Goal: Transaction & Acquisition: Purchase product/service

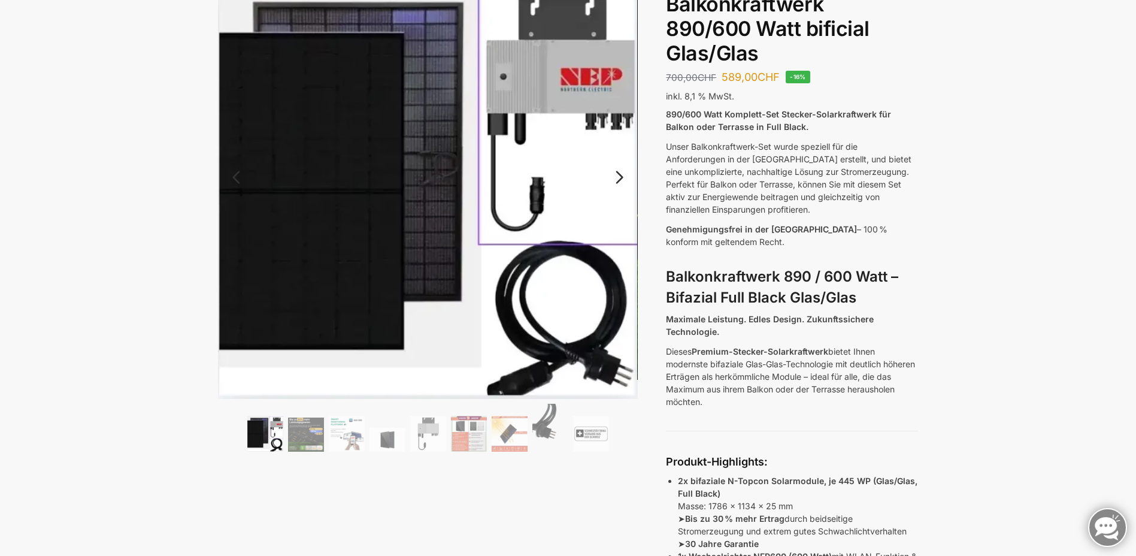
scroll to position [120, 0]
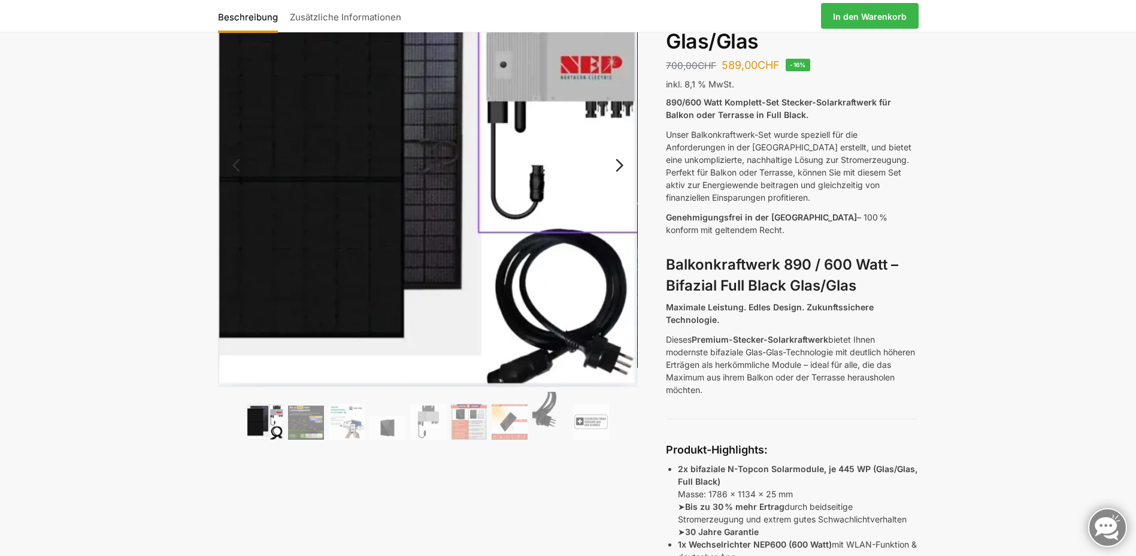
click at [619, 165] on link "Next" at bounding box center [618, 171] width 40 height 12
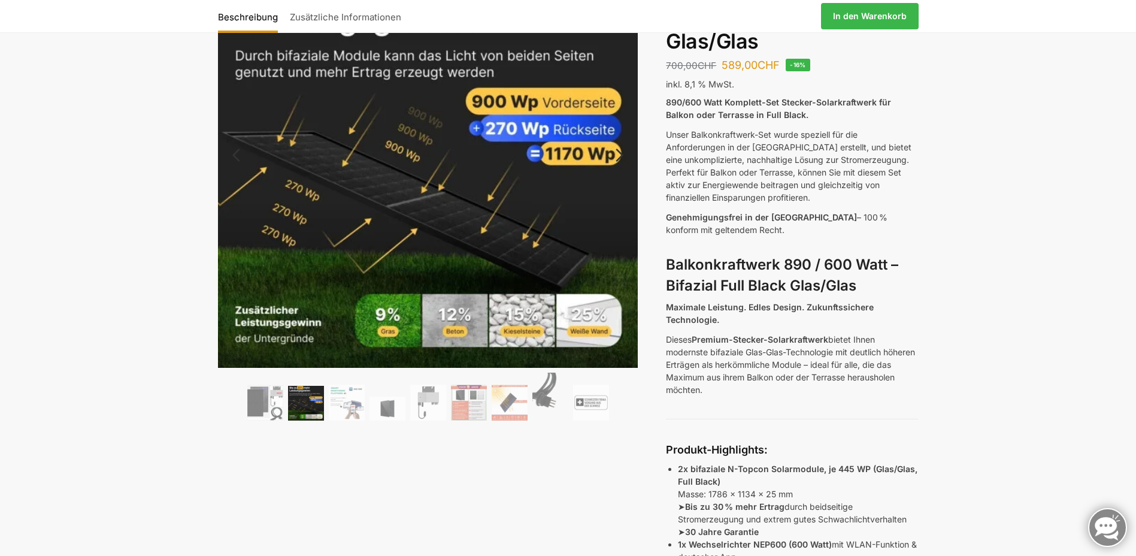
click at [619, 160] on link "Next" at bounding box center [618, 161] width 40 height 12
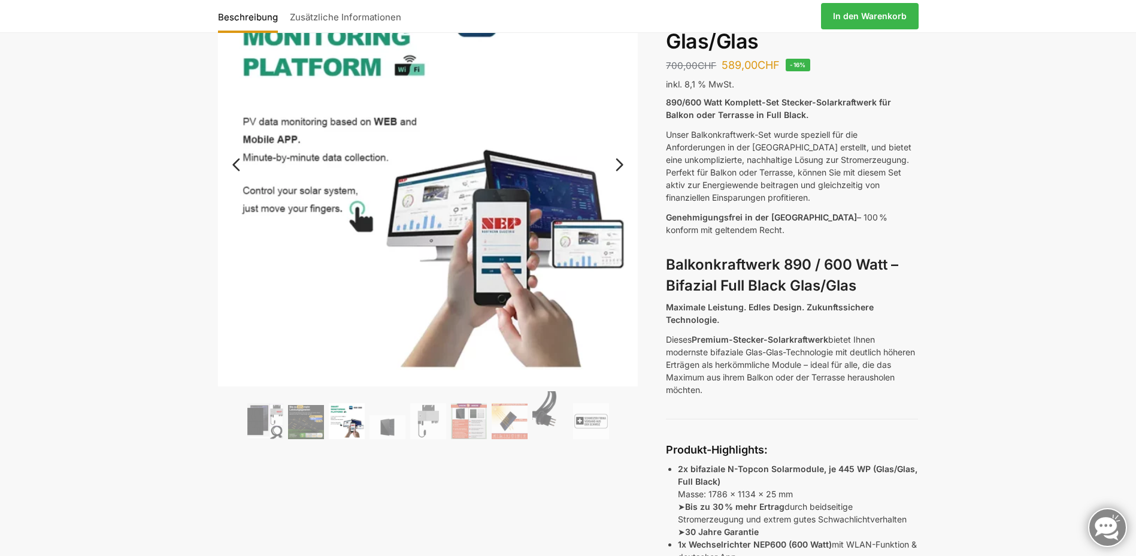
click at [619, 165] on link "Next" at bounding box center [618, 171] width 40 height 12
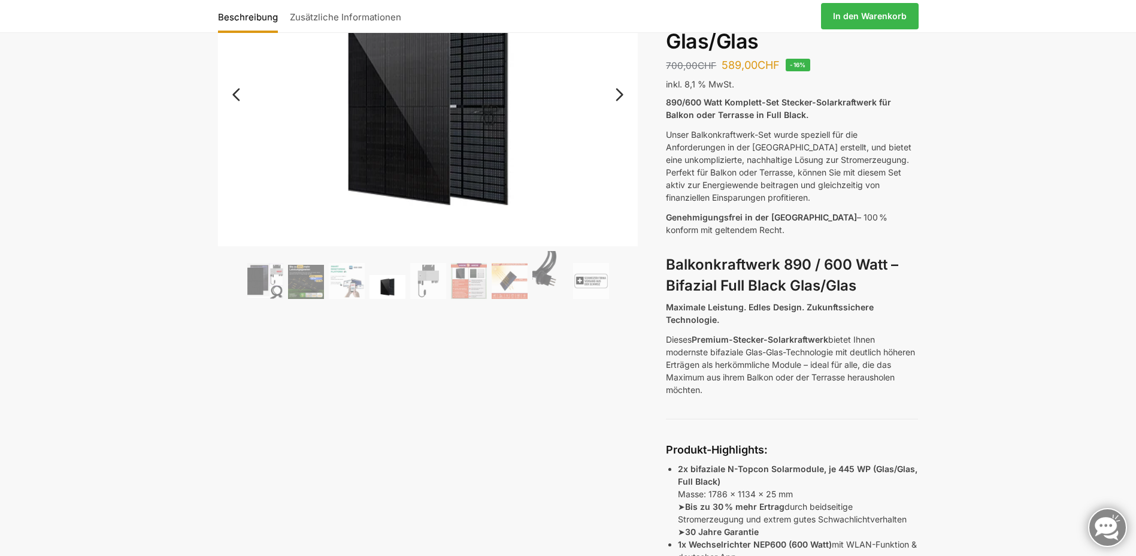
click at [619, 160] on img at bounding box center [428, 106] width 420 height 280
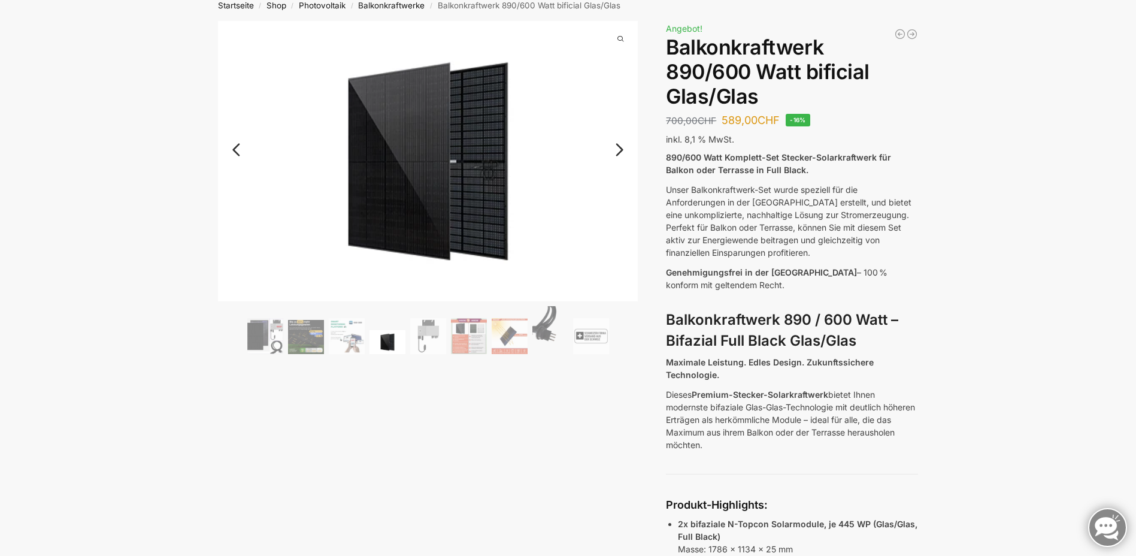
scroll to position [0, 0]
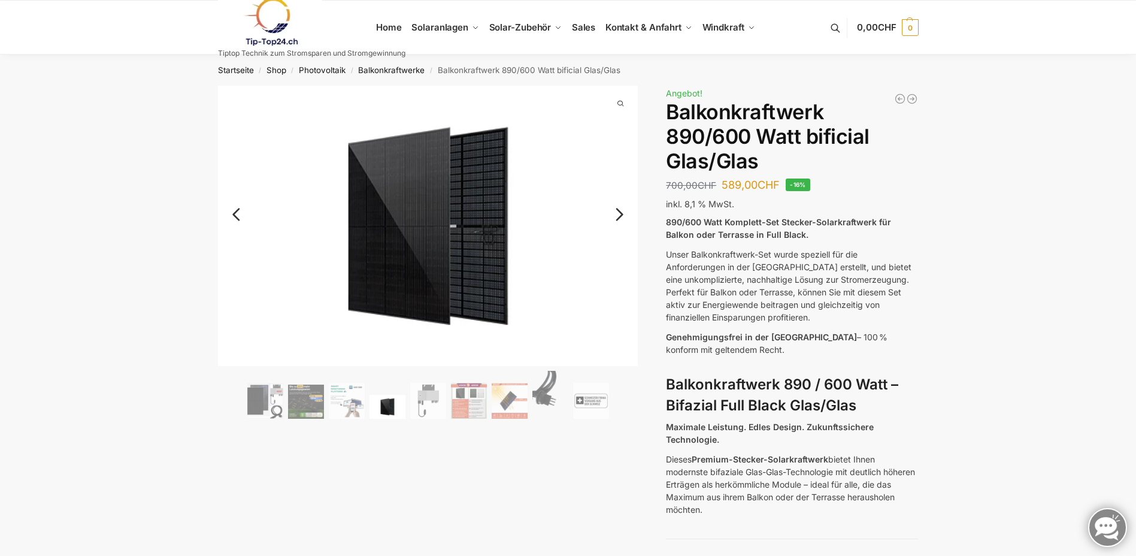
click at [616, 214] on link "Next" at bounding box center [618, 220] width 40 height 12
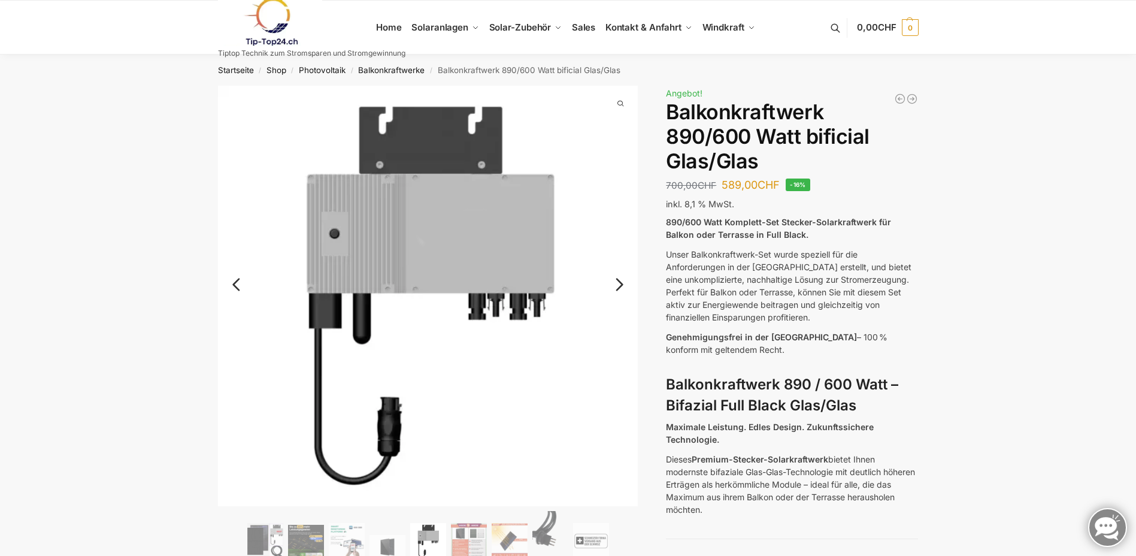
click at [620, 287] on link "Next" at bounding box center [618, 290] width 40 height 12
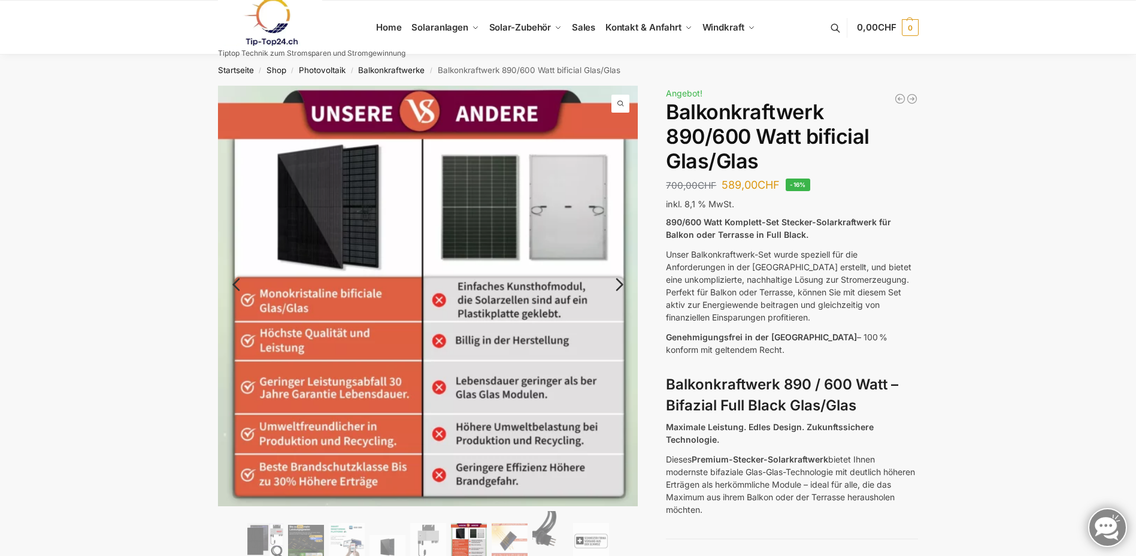
click at [620, 287] on link "Next" at bounding box center [618, 290] width 40 height 12
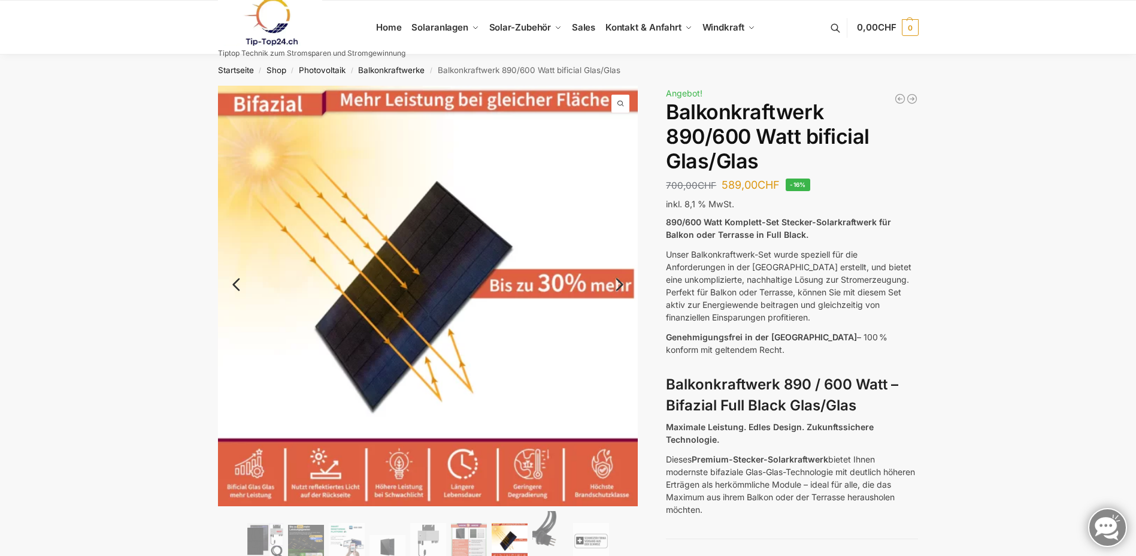
click at [620, 287] on link "Next" at bounding box center [618, 290] width 40 height 12
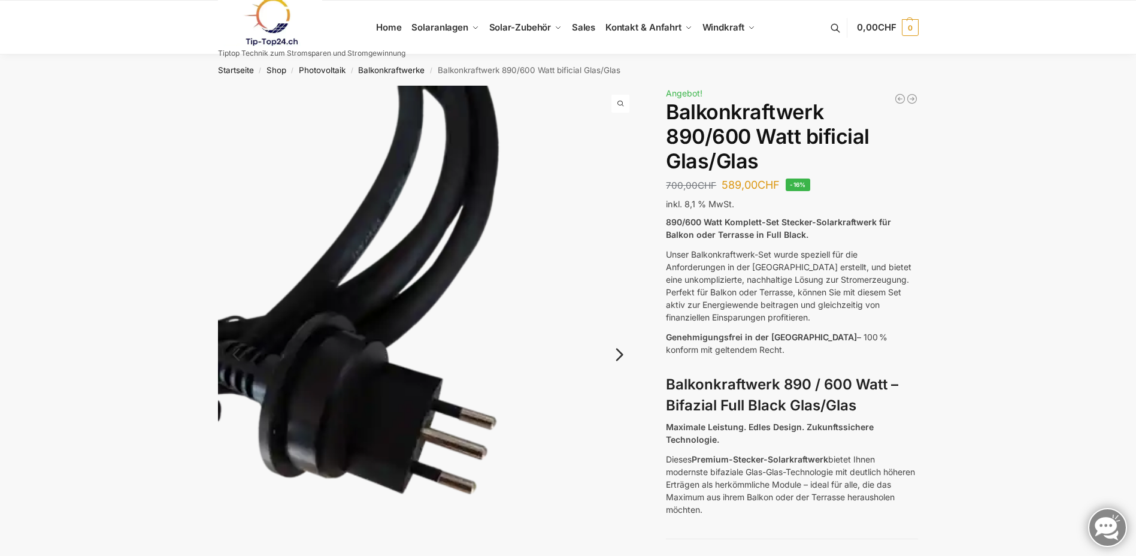
click at [620, 287] on img at bounding box center [428, 366] width 420 height 560
click at [614, 354] on link "Next" at bounding box center [618, 360] width 40 height 12
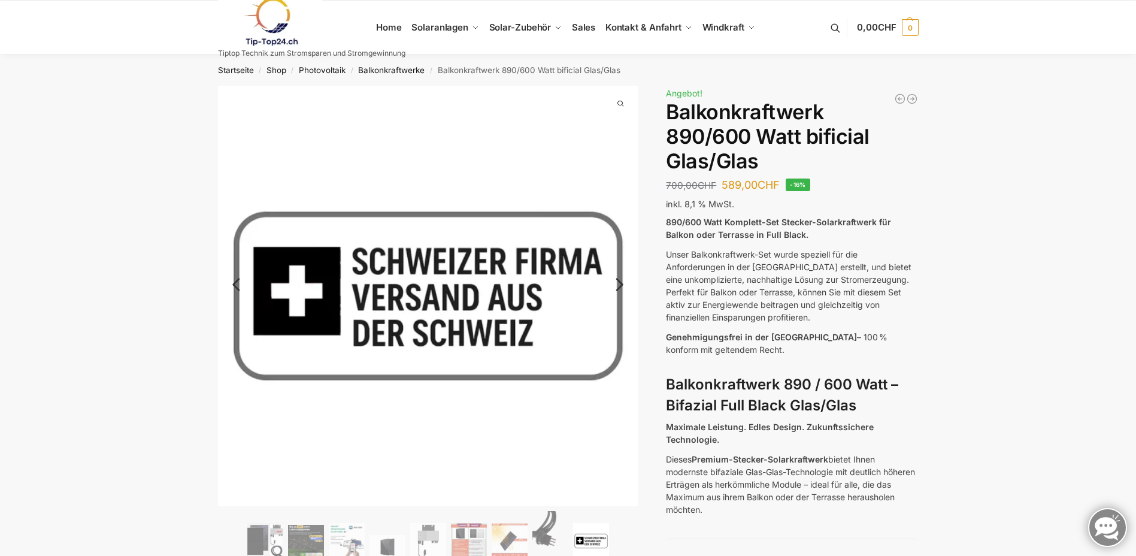
click at [619, 284] on link "Next" at bounding box center [618, 290] width 40 height 12
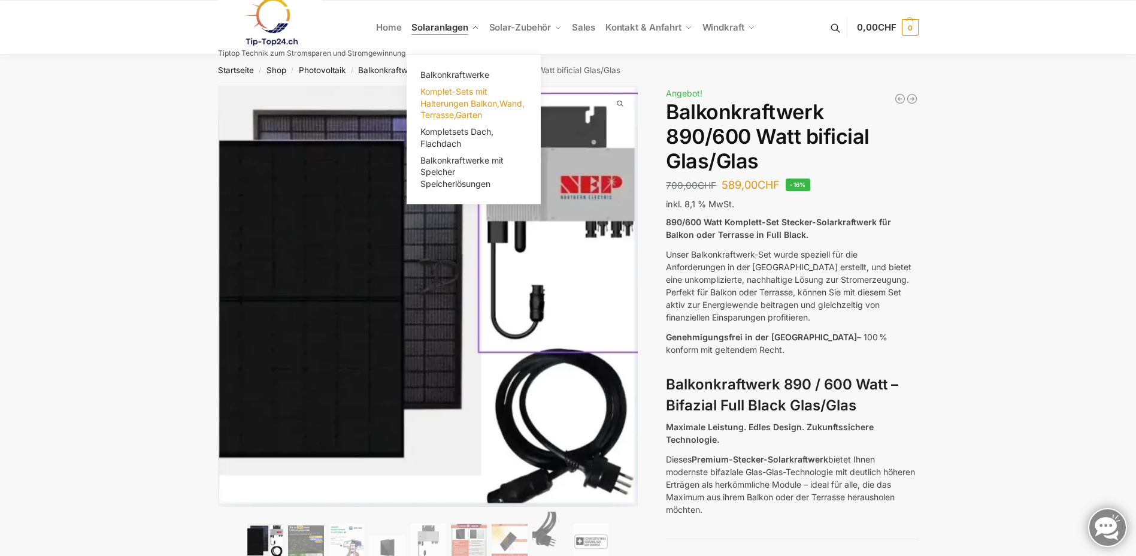
click at [443, 87] on span "Komplet-Sets mit Halterungen Balkon,Wand, Terrasse,Garten" at bounding box center [472, 103] width 104 height 34
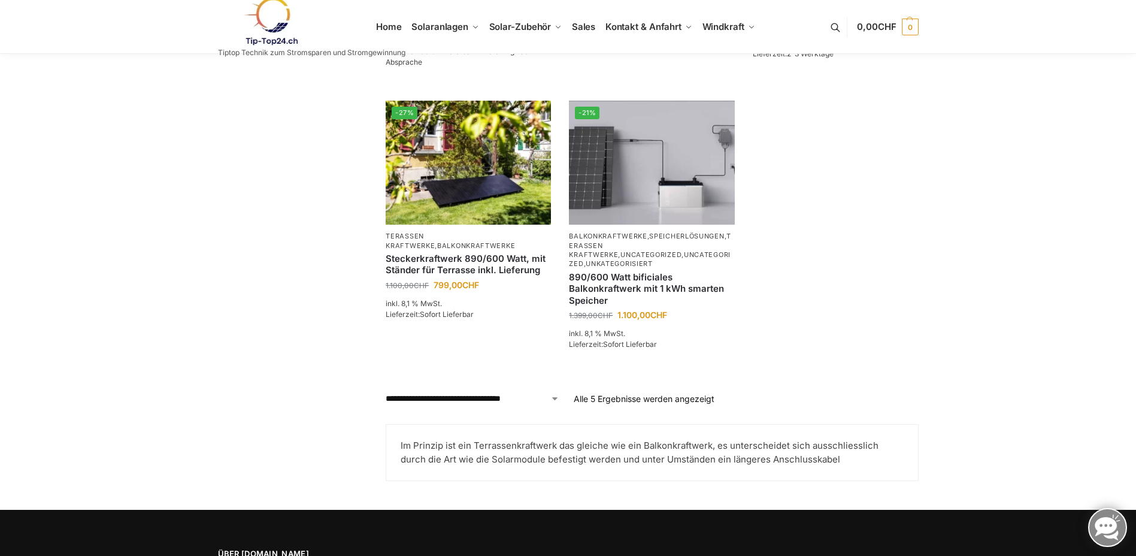
scroll to position [195, 0]
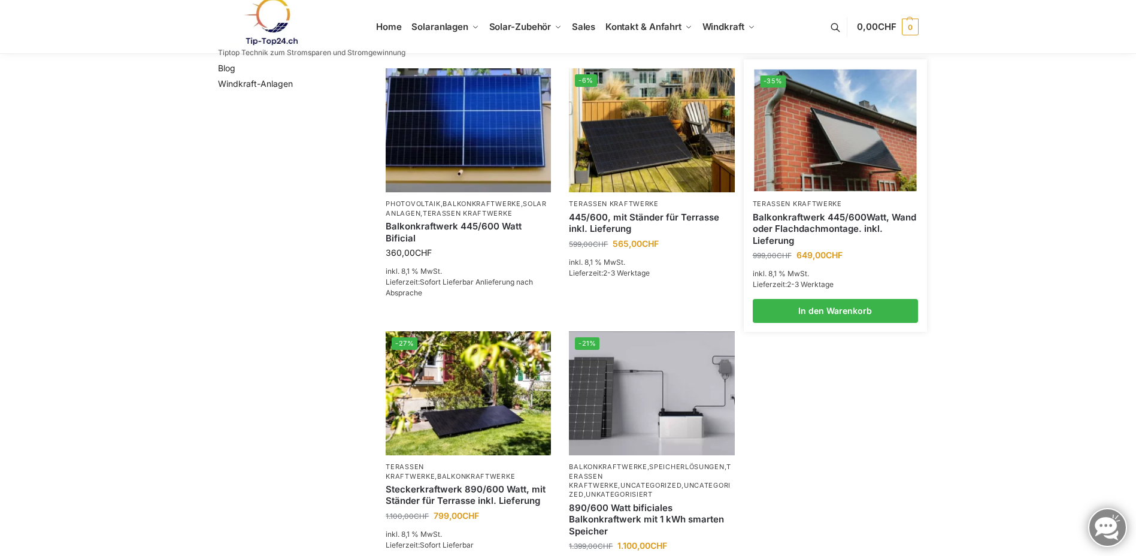
click at [847, 145] on img at bounding box center [835, 130] width 162 height 122
